Goal: Task Accomplishment & Management: Use online tool/utility

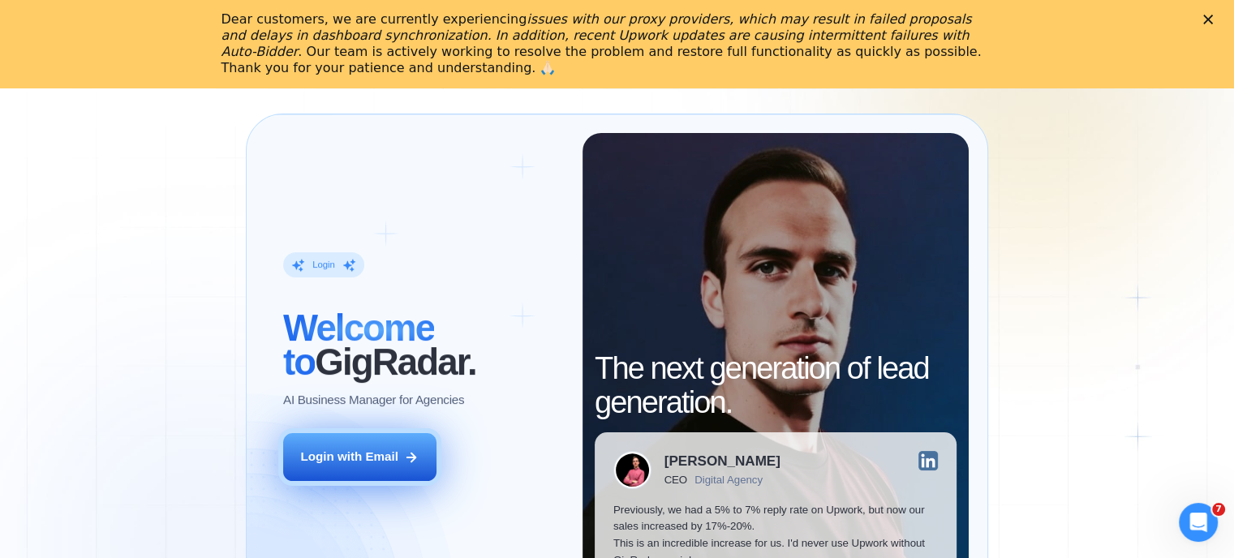
click at [370, 379] on div "‍ Welcome to GigRadar. AI Business Manager for Agencies" at bounding box center [423, 359] width 281 height 97
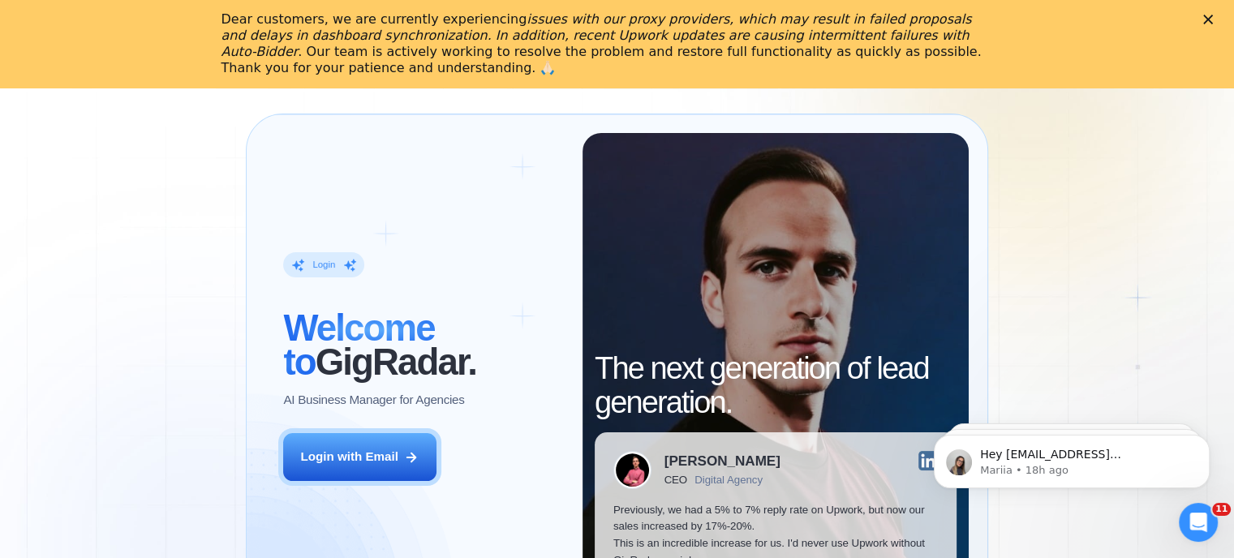
click at [347, 433] on div "Login ‍ Welcome to GigRadar. AI Business Manager for Agencies Login with Email" at bounding box center [423, 366] width 317 height 467
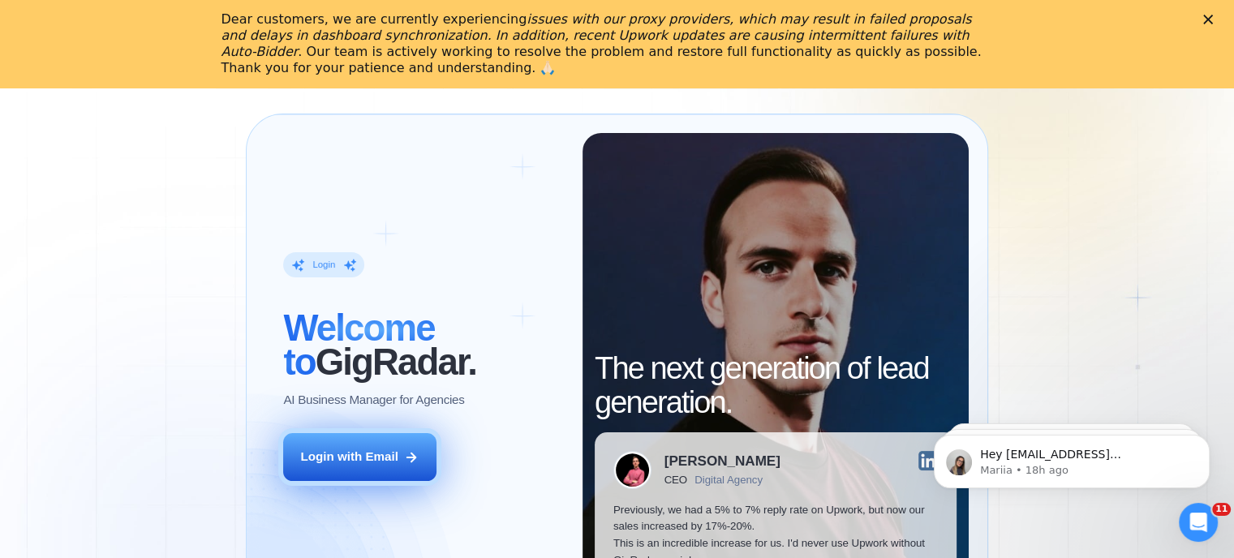
click at [344, 460] on div "Login with Email" at bounding box center [349, 457] width 97 height 17
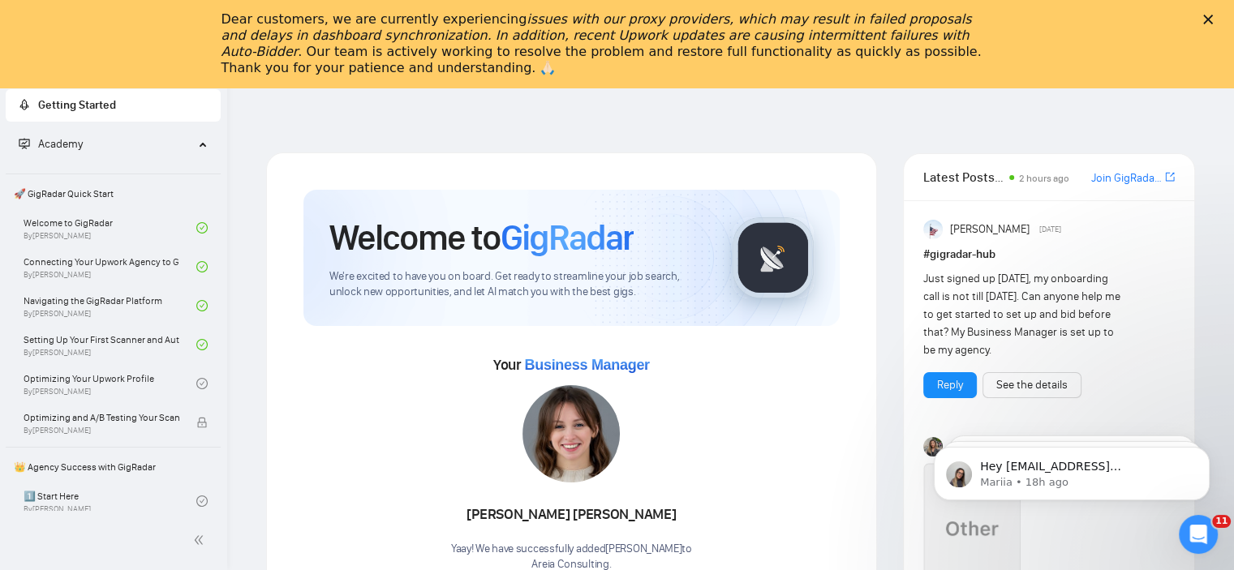
click at [1213, 21] on polygon "Close" at bounding box center [1208, 20] width 10 height 10
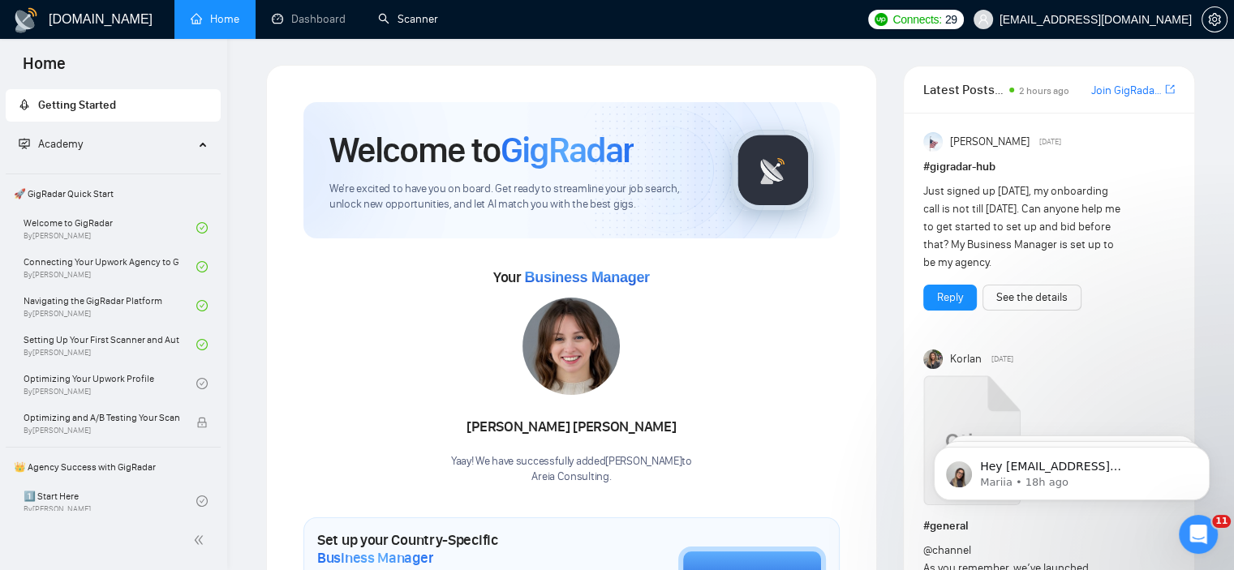
drag, startPoint x: 431, startPoint y: 15, endPoint x: 753, endPoint y: 401, distance: 502.6
click at [431, 15] on link "Scanner" at bounding box center [408, 19] width 60 height 14
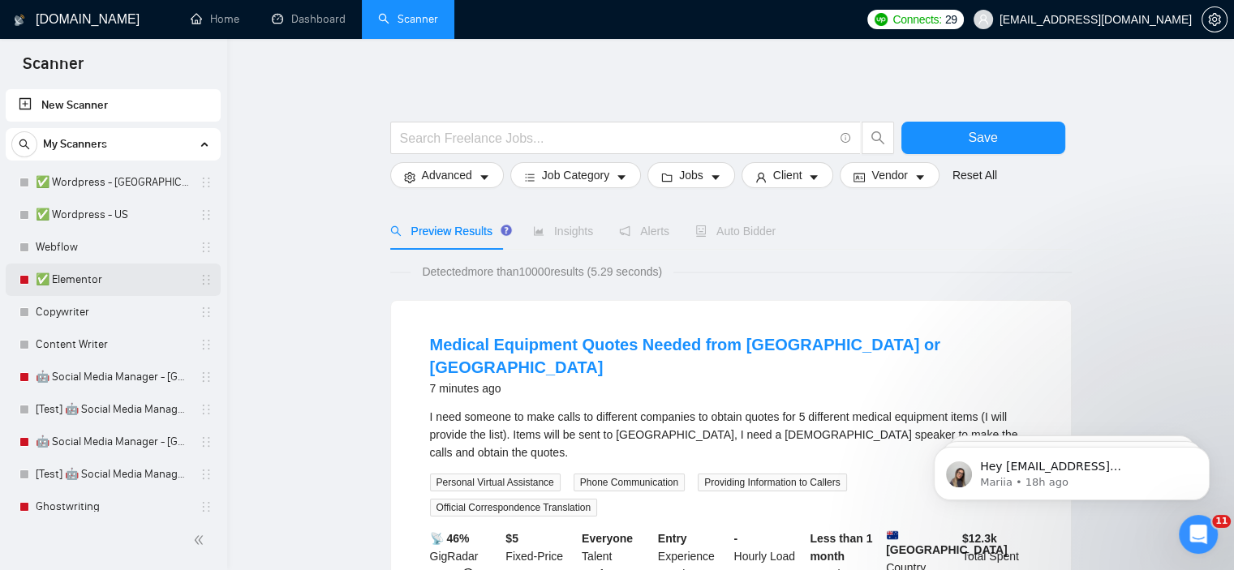
click at [88, 273] on link "✅ Elementor" at bounding box center [113, 280] width 154 height 32
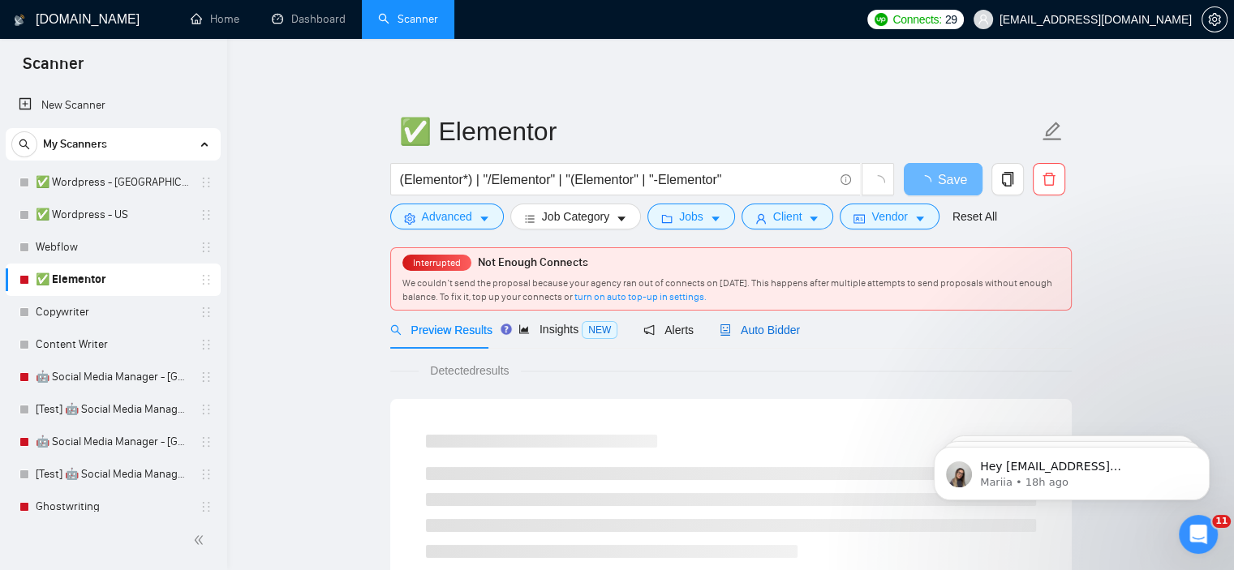
click at [743, 330] on span "Auto Bidder" at bounding box center [759, 330] width 80 height 13
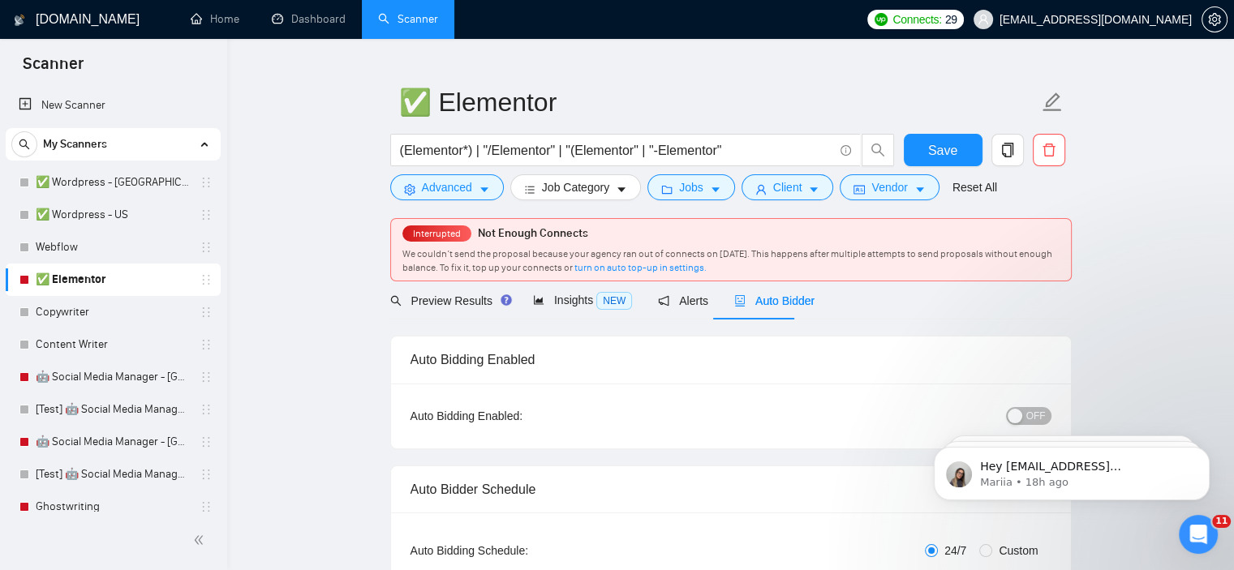
scroll to position [36, 0]
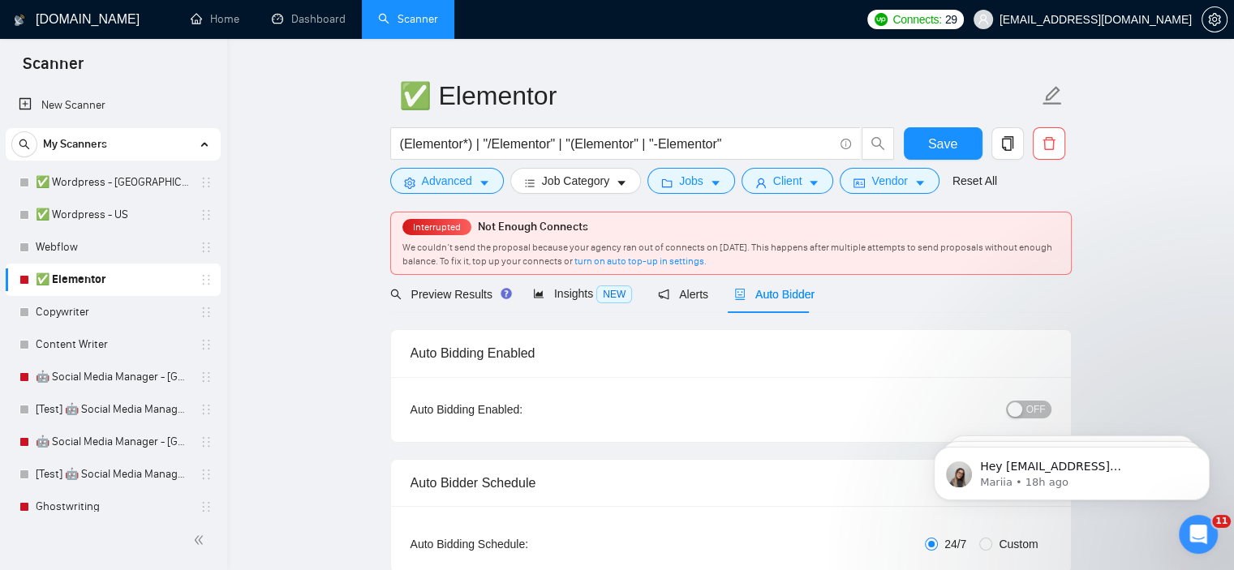
click at [1022, 401] on button "OFF" at bounding box center [1028, 410] width 45 height 18
click at [955, 149] on span "Save" at bounding box center [942, 144] width 29 height 20
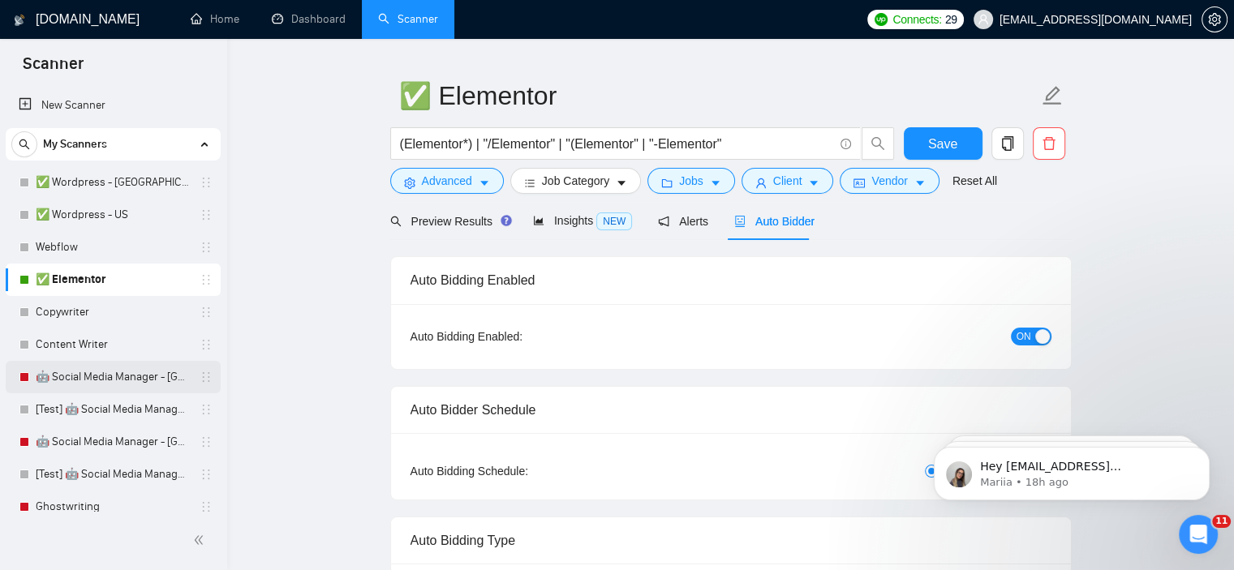
click at [90, 371] on link "🤖 Social Media Manager - [GEOGRAPHIC_DATA]" at bounding box center [113, 377] width 154 height 32
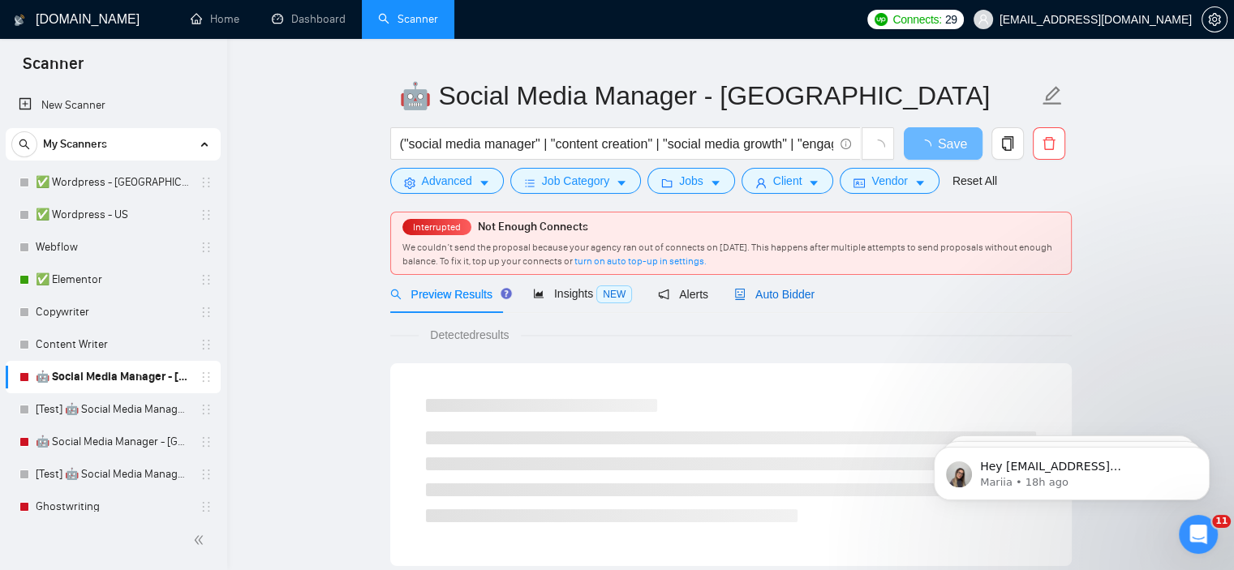
drag, startPoint x: 743, startPoint y: 301, endPoint x: 921, endPoint y: 288, distance: 178.9
click at [743, 301] on div "Auto Bidder" at bounding box center [774, 295] width 80 height 18
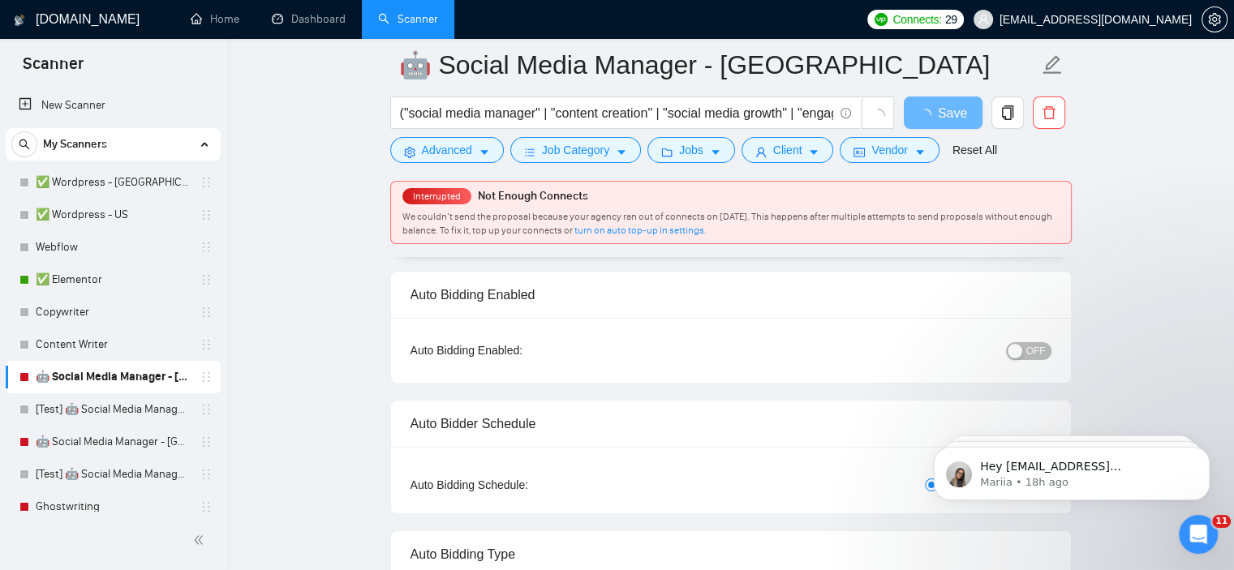
scroll to position [94, 0]
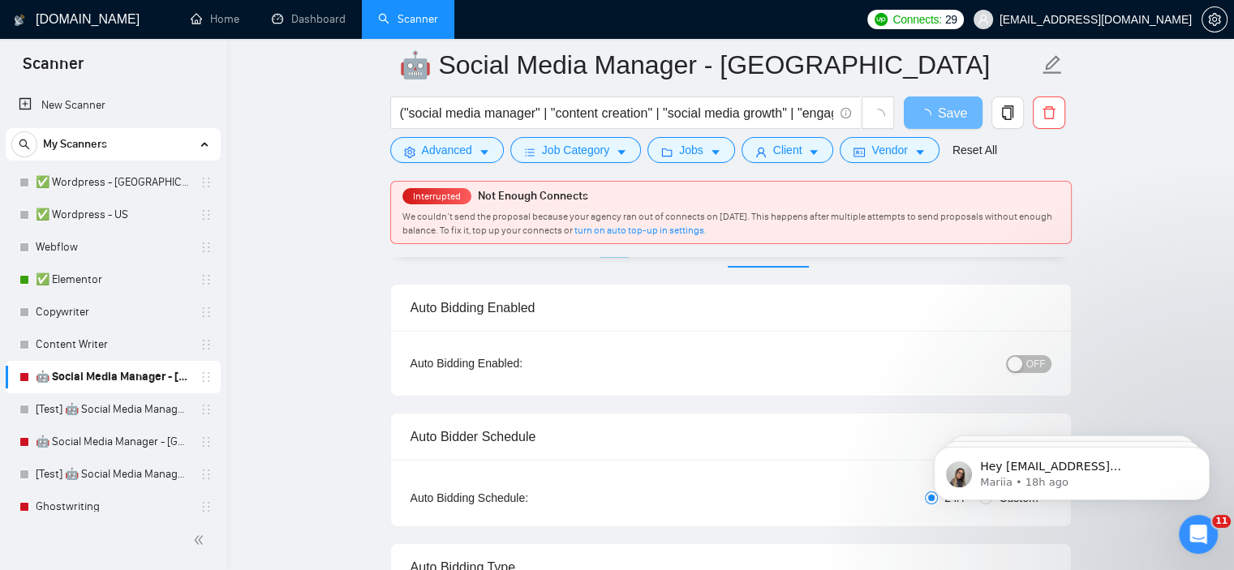
click at [1026, 367] on button "OFF" at bounding box center [1028, 364] width 45 height 18
click at [944, 109] on span "Save" at bounding box center [942, 113] width 29 height 20
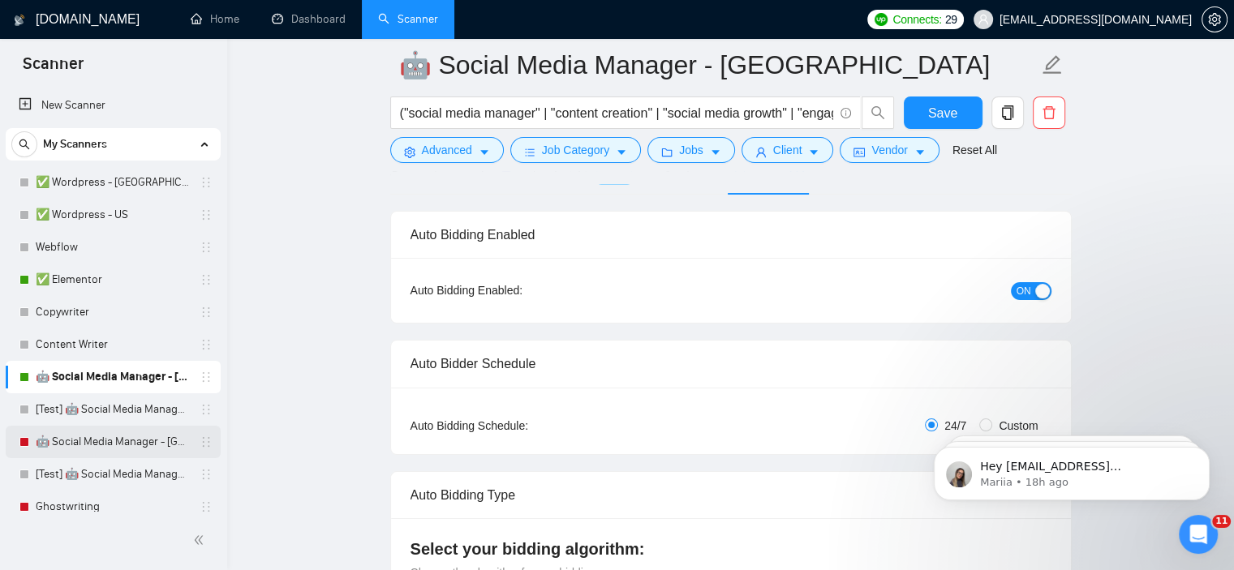
click at [136, 435] on link "🤖 Social Media Manager - [GEOGRAPHIC_DATA]" at bounding box center [113, 442] width 154 height 32
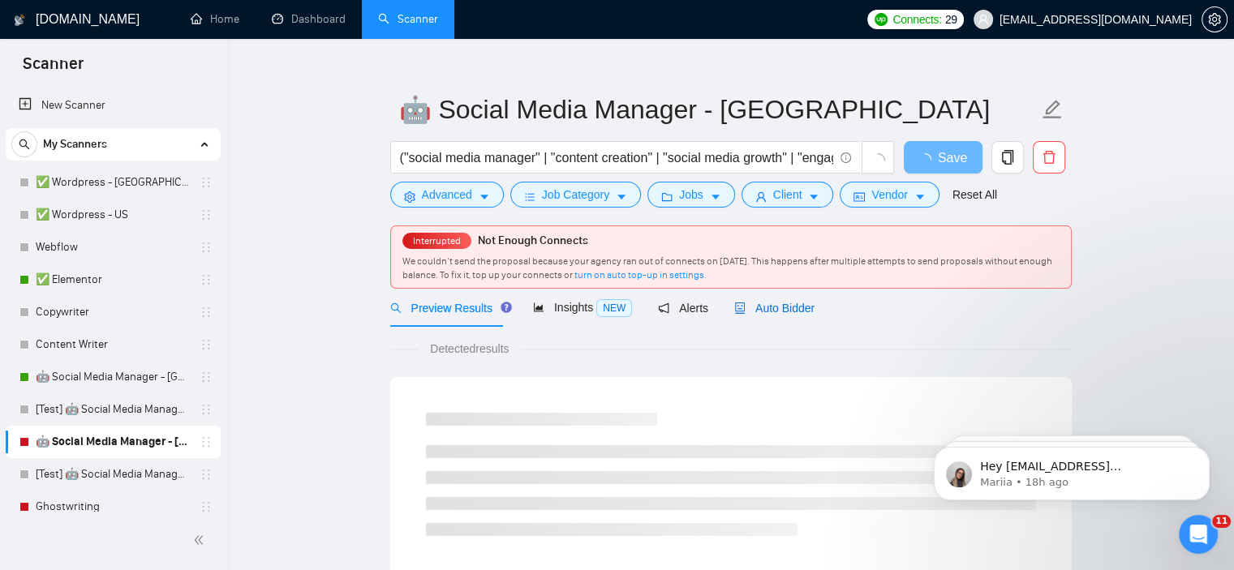
click at [762, 302] on span "Auto Bidder" at bounding box center [774, 308] width 80 height 13
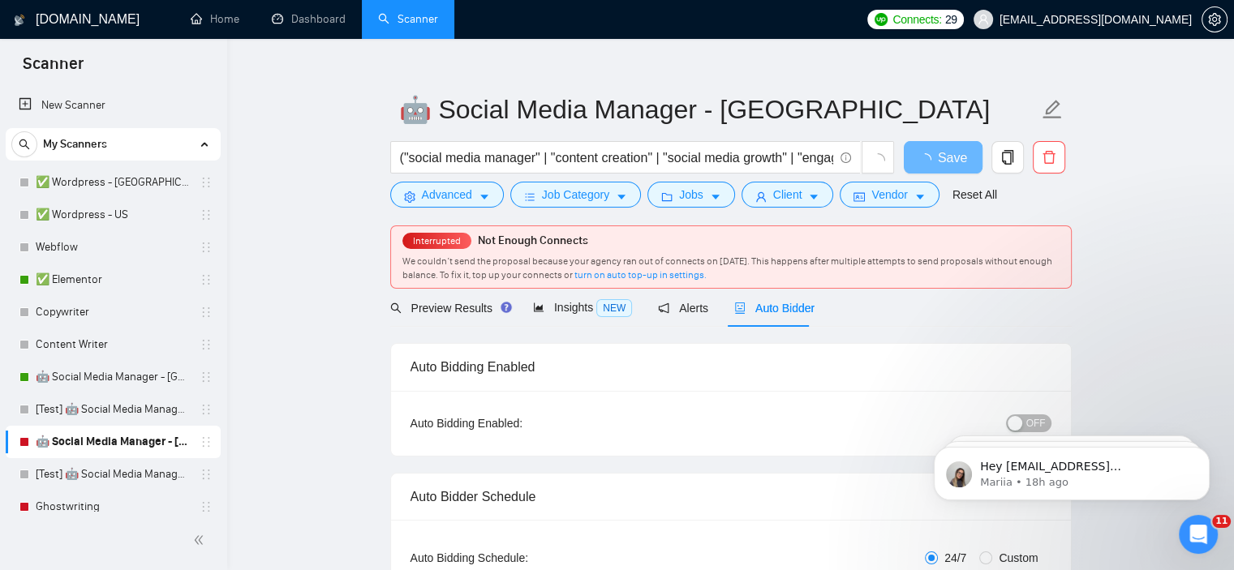
scroll to position [87, 0]
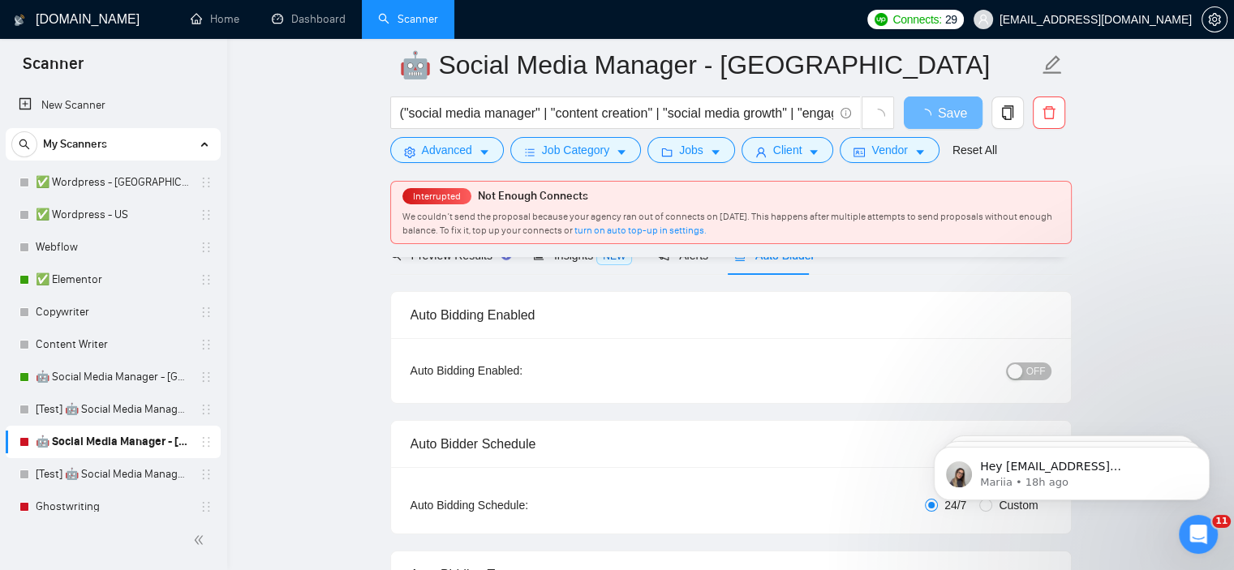
click at [1023, 361] on div "OFF" at bounding box center [943, 370] width 213 height 19
click at [1022, 367] on div "button" at bounding box center [1014, 371] width 15 height 15
click at [944, 116] on span "Save" at bounding box center [942, 113] width 29 height 20
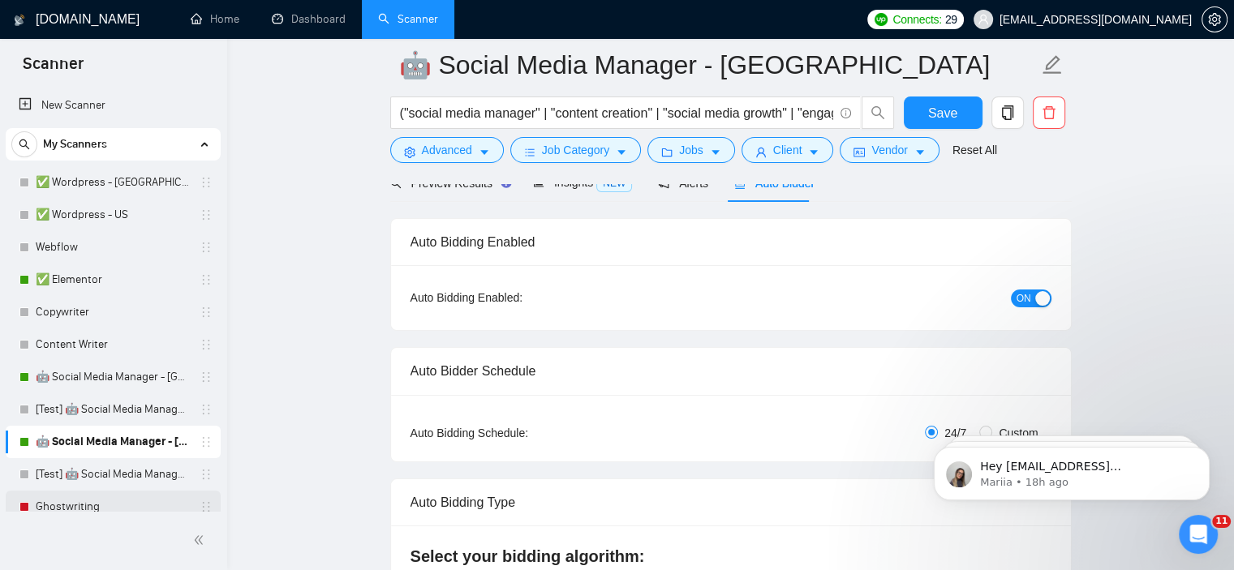
click at [93, 504] on link "Ghostwriting" at bounding box center [113, 507] width 154 height 32
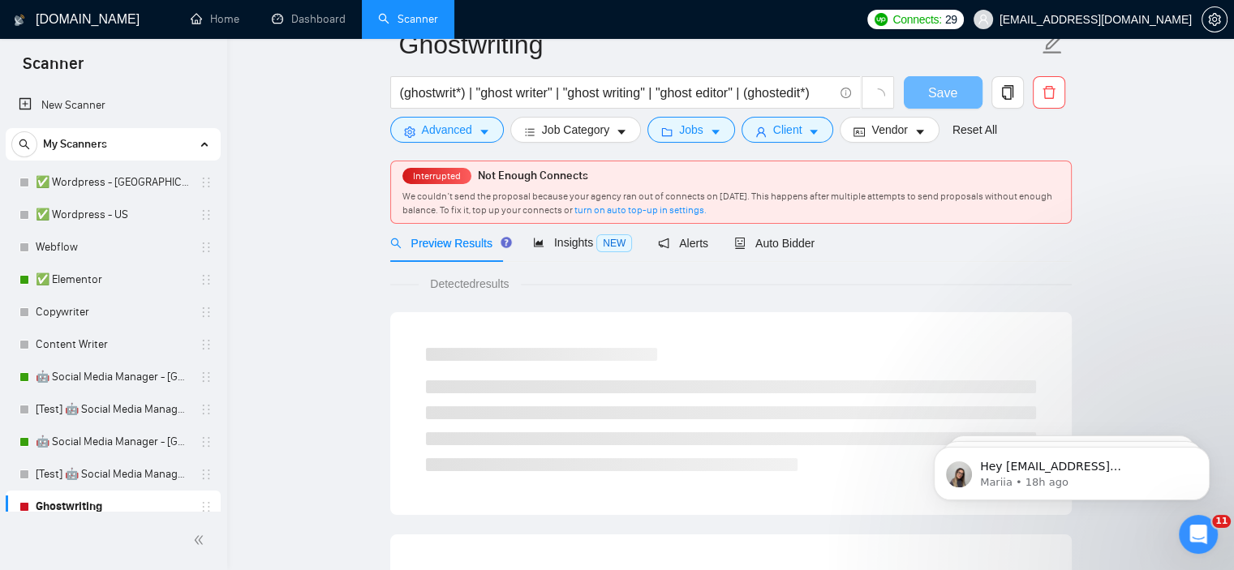
scroll to position [22, 0]
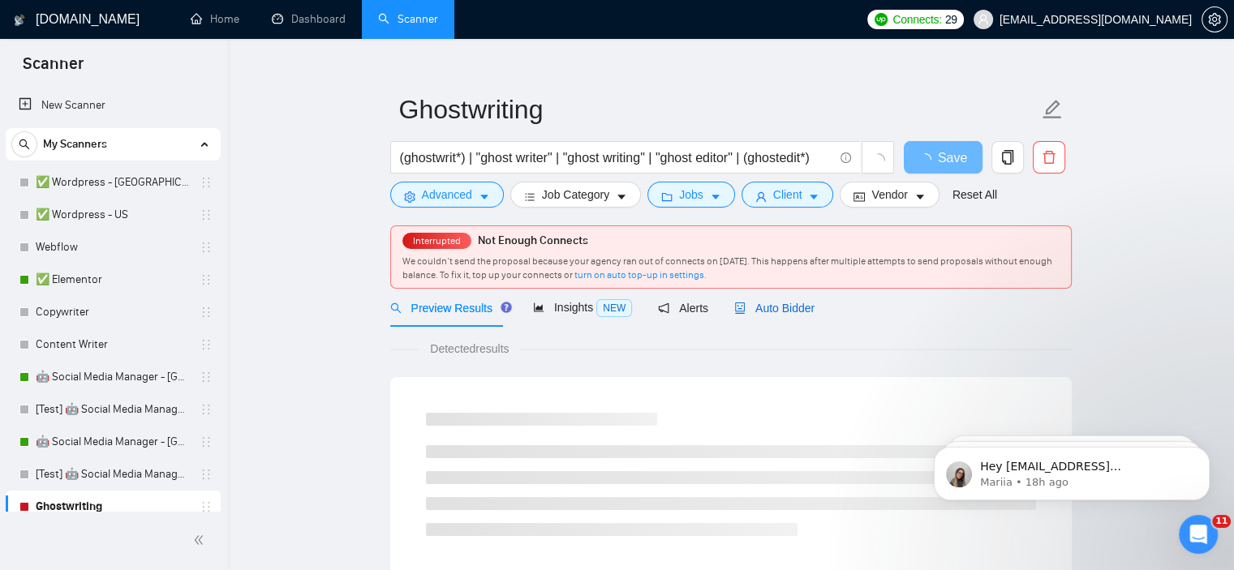
drag, startPoint x: 767, startPoint y: 301, endPoint x: 980, endPoint y: 303, distance: 212.5
click at [980, 303] on div "Preview Results Insights NEW Alerts Auto Bidder" at bounding box center [730, 308] width 681 height 38
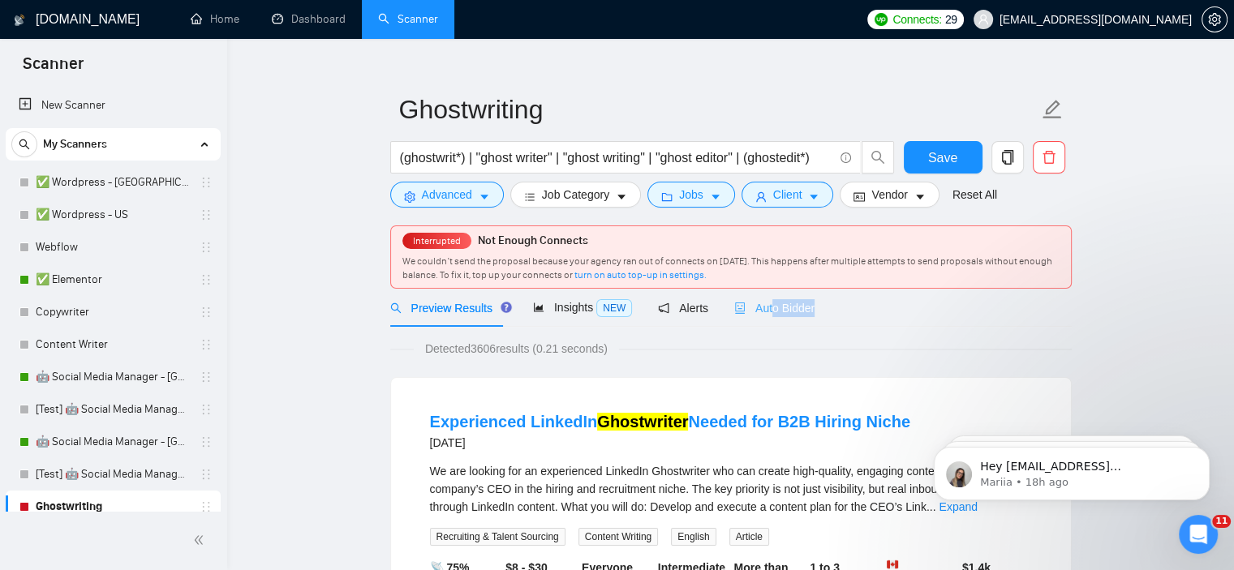
click at [805, 318] on div "Auto Bidder" at bounding box center [774, 308] width 80 height 38
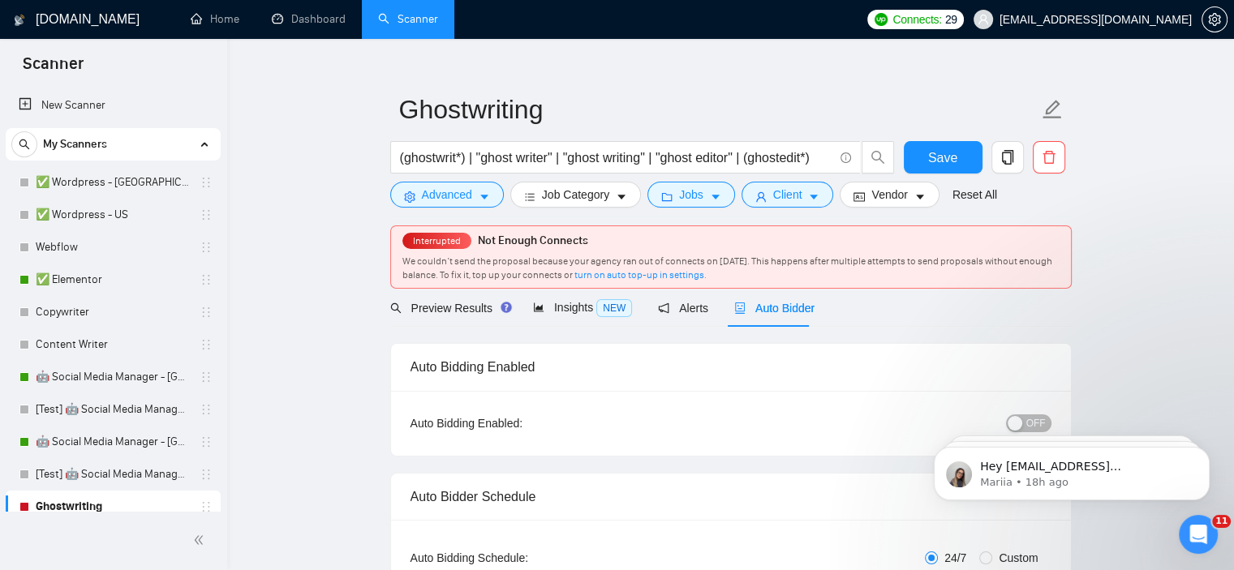
click html "Hey [EMAIL_ADDRESS][DOMAIN_NAME], Looks like your Upwork agency Areia Consultin…"
click at [1018, 420] on body "Hey [EMAIL_ADDRESS][DOMAIN_NAME], Looks like your Upwork agency Areia Consultin…" at bounding box center [1071, 469] width 311 height 101
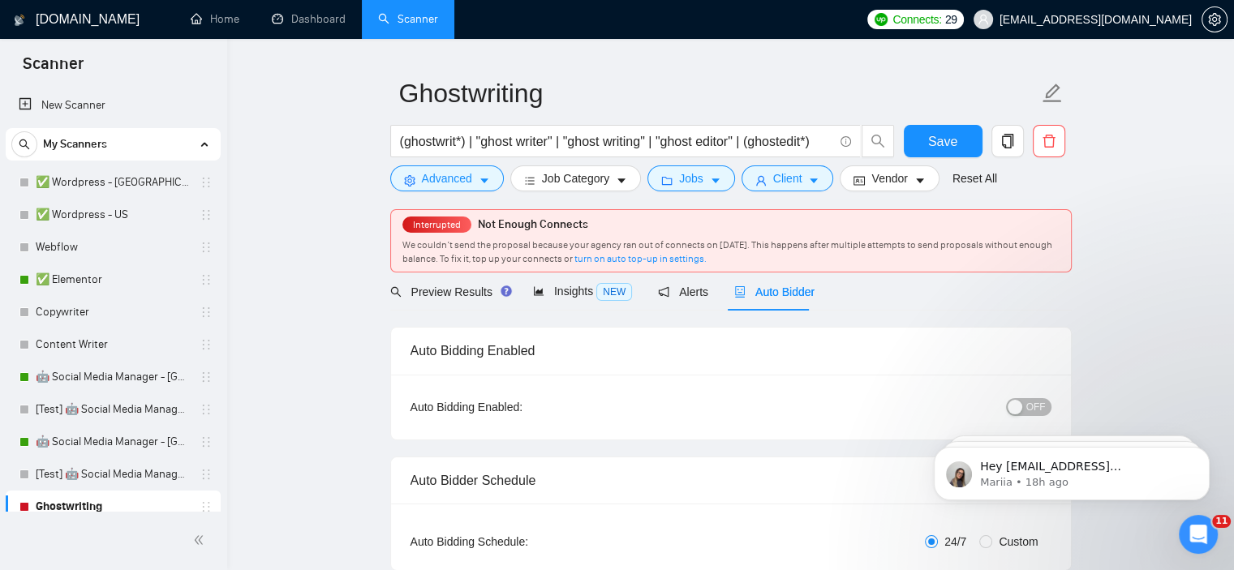
scroll to position [40, 0]
click at [1022, 406] on div "button" at bounding box center [1014, 405] width 15 height 15
click at [949, 141] on span "Save" at bounding box center [942, 140] width 29 height 20
